Goal: Information Seeking & Learning: Learn about a topic

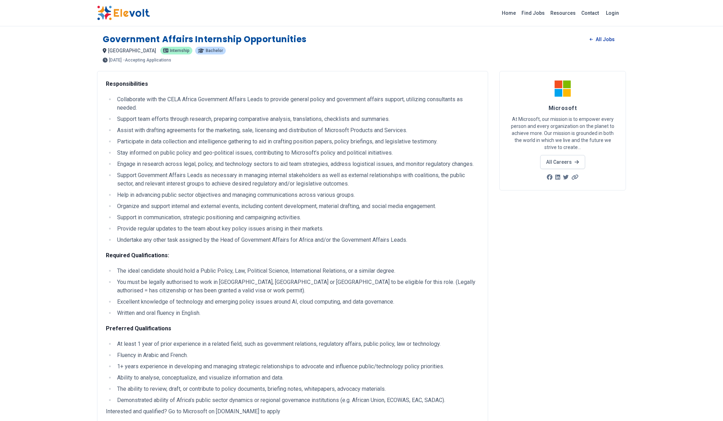
click at [600, 36] on link "All Jobs" at bounding box center [602, 39] width 36 height 11
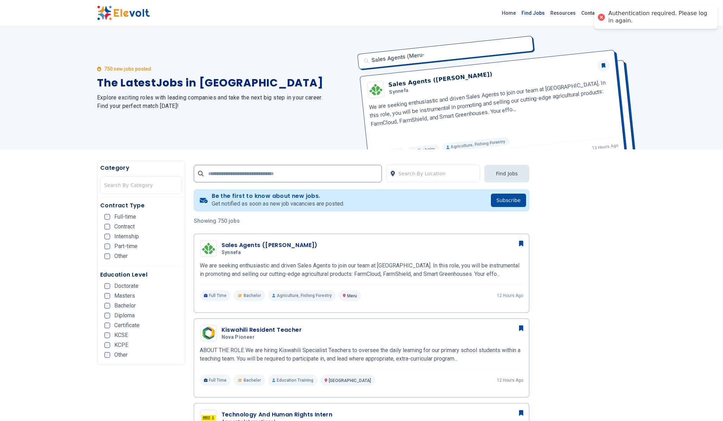
click at [532, 12] on link "Find Jobs" at bounding box center [533, 12] width 29 height 11
